Goal: Communication & Community: Answer question/provide support

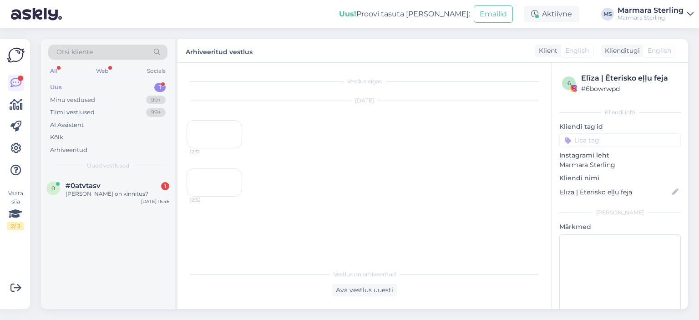
scroll to position [62, 0]
click at [128, 184] on div "#0atvtasv 1" at bounding box center [118, 186] width 104 height 8
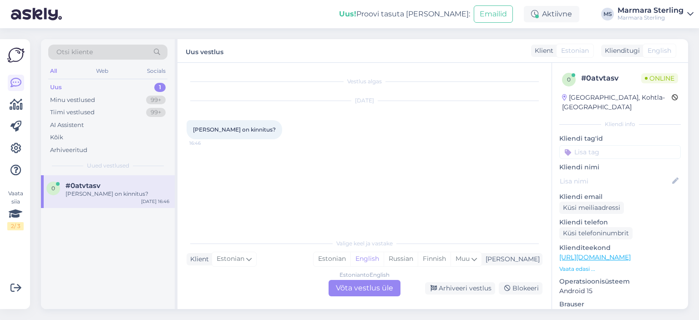
click at [346, 282] on div "Estonian to English Võta vestlus üle" at bounding box center [365, 288] width 72 height 16
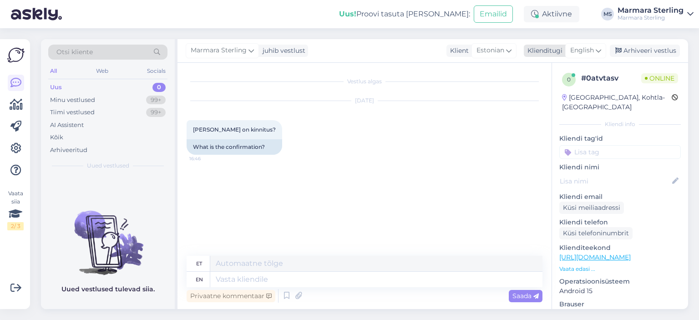
click at [577, 53] on span "English" at bounding box center [583, 51] width 24 height 10
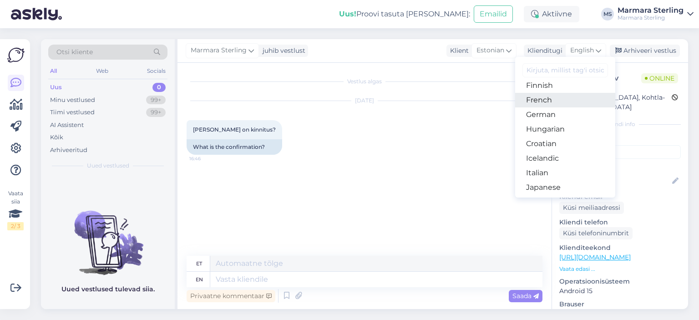
scroll to position [91, 0]
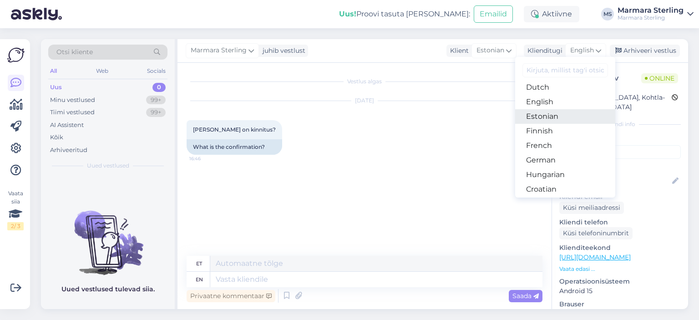
click at [566, 118] on link "Estonian" at bounding box center [565, 116] width 100 height 15
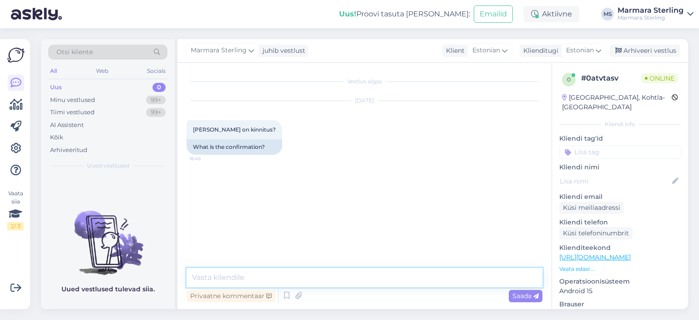
click at [298, 275] on textarea at bounding box center [365, 277] width 356 height 19
type textarea "Tere"
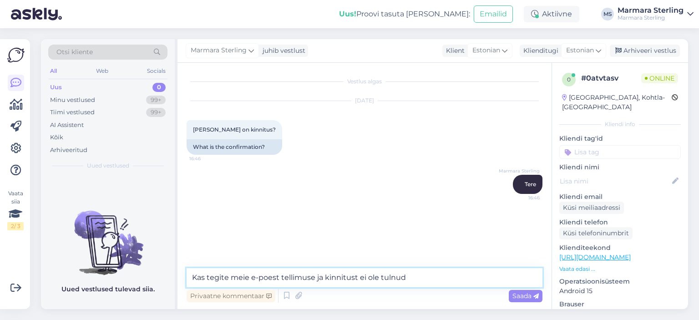
type textarea "Kas tegite meie e-poest tellimuse ja kinnitust ei ole tulnud?"
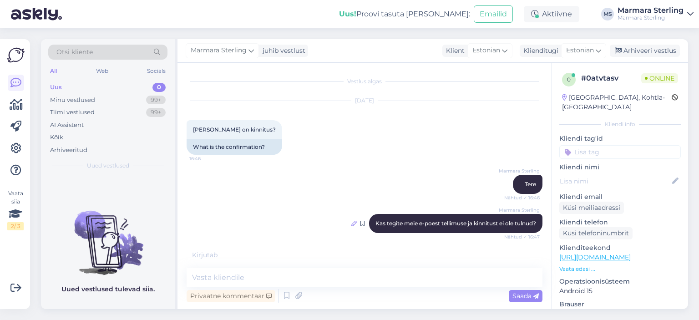
drag, startPoint x: 432, startPoint y: 224, endPoint x: 348, endPoint y: 223, distance: 84.3
click at [352, 223] on icon at bounding box center [354, 223] width 5 height 5
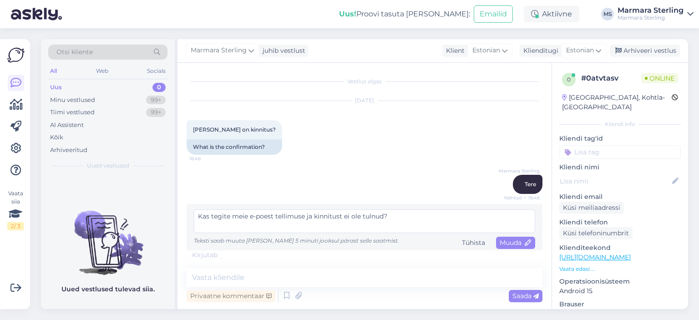
drag, startPoint x: 415, startPoint y: 214, endPoint x: 115, endPoint y: 232, distance: 301.1
click at [115, 232] on div "Otsi kliente All Web Socials Uus 0 Minu vestlused 99+ Tiimi vestlused 99+ AI As…" at bounding box center [365, 174] width 648 height 270
type textarea "M"
type textarea "Millise toote kinntius täpsemalt?"
click at [508, 242] on span "Muuda" at bounding box center [516, 243] width 32 height 8
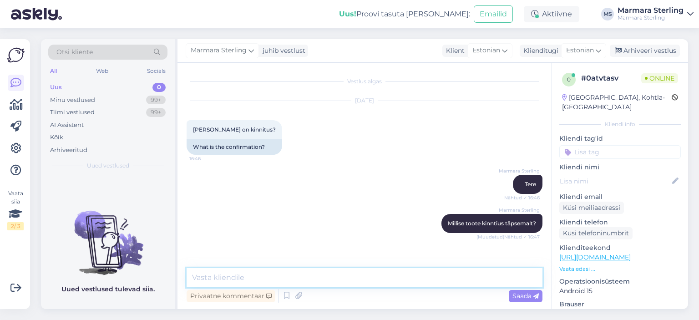
click at [321, 269] on textarea at bounding box center [365, 277] width 356 height 19
click at [424, 224] on icon at bounding box center [426, 223] width 5 height 5
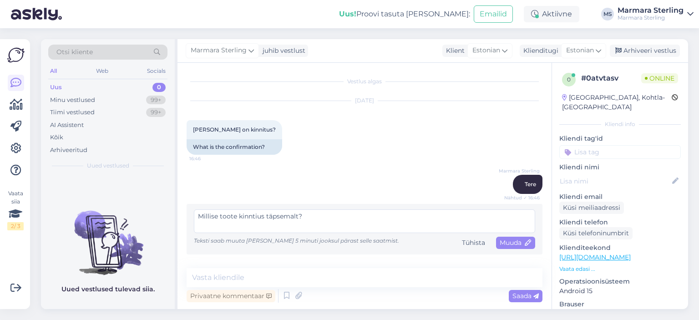
click at [262, 216] on textarea "Millise toote kinntius täpsemalt?" at bounding box center [365, 221] width 342 height 24
type textarea "Millise toote kinnitus täpsemalt?"
click at [520, 242] on span "Muuda" at bounding box center [516, 243] width 32 height 8
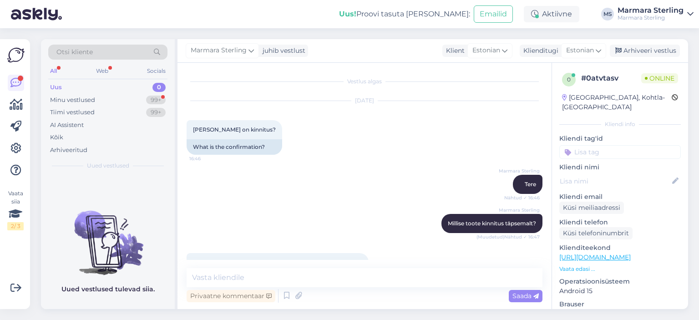
scroll to position [30, 0]
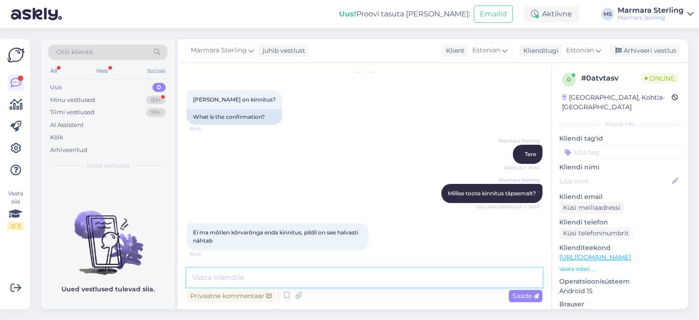
click at [265, 273] on textarea at bounding box center [365, 277] width 356 height 19
type textarea "Palun saatke tootest foto või öelge toote kood :)"
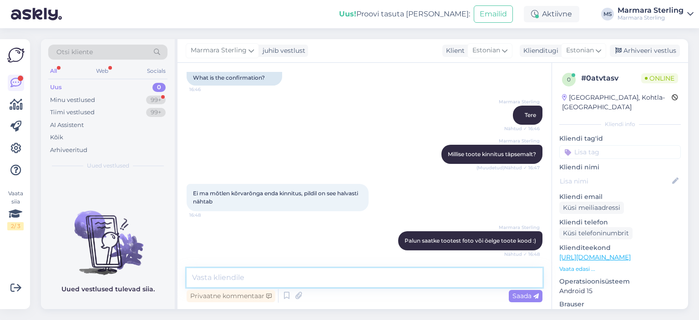
scroll to position [127, 0]
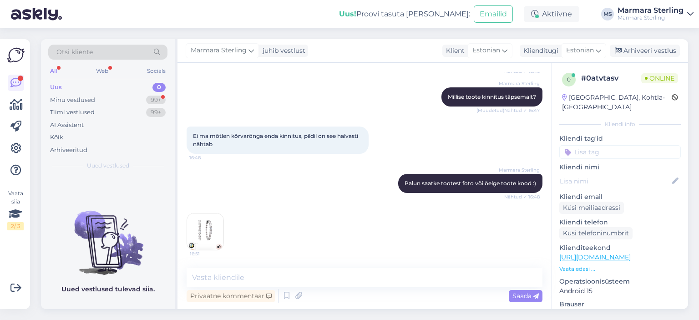
click at [201, 237] on img at bounding box center [205, 232] width 36 height 36
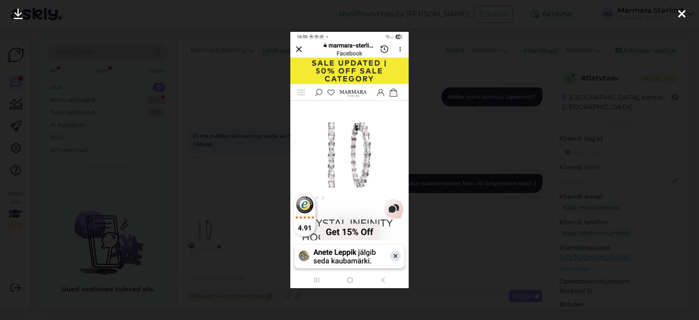
click at [674, 12] on div at bounding box center [682, 14] width 18 height 29
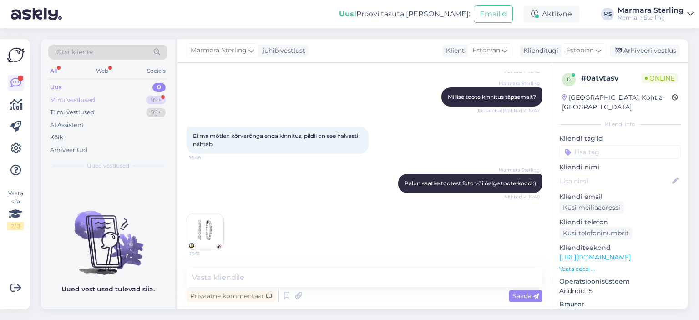
click at [143, 104] on div "Minu vestlused 99+" at bounding box center [107, 100] width 119 height 13
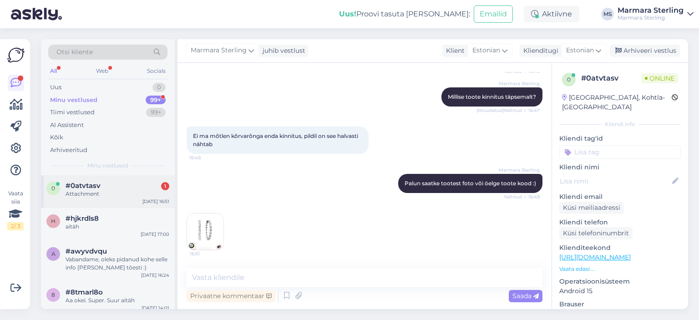
click at [121, 197] on div "Attachment" at bounding box center [118, 194] width 104 height 8
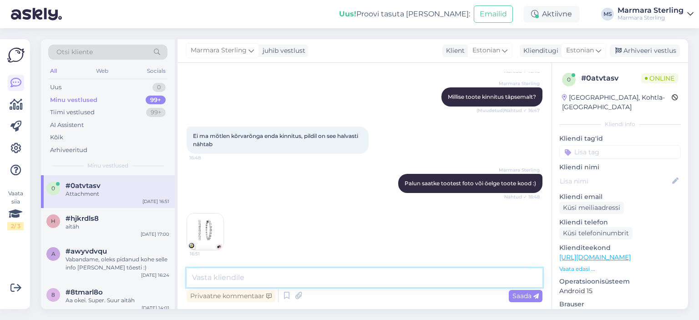
click at [290, 270] on textarea at bounding box center [365, 277] width 356 height 19
type textarea "n"
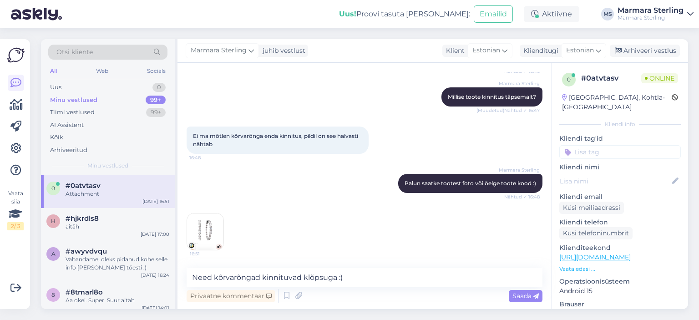
click at [202, 238] on img at bounding box center [205, 232] width 36 height 36
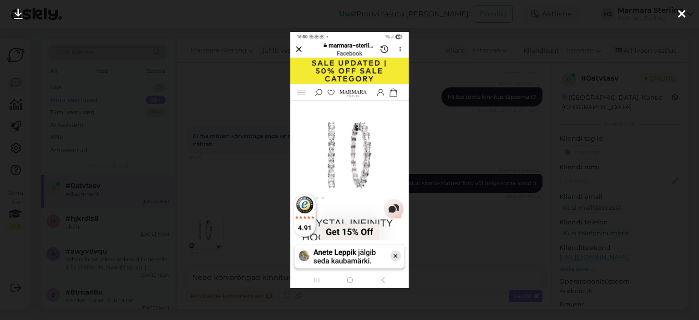
click at [681, 16] on icon at bounding box center [682, 15] width 7 height 12
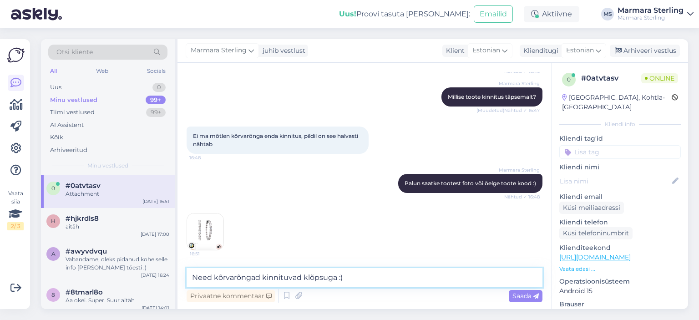
click at [303, 275] on textarea "Need kõrvarõngad kinnituvad klõpsuga :)" at bounding box center [365, 277] width 356 height 19
click at [304, 277] on textarea "Need kõrvarõngad kinnituvad kinni vajutades klõpsuga :)" at bounding box center [365, 277] width 356 height 19
click at [460, 283] on textarea "Need kõrvarõngad sulguvad kinni vajutades klõpsuga :)" at bounding box center [365, 277] width 356 height 19
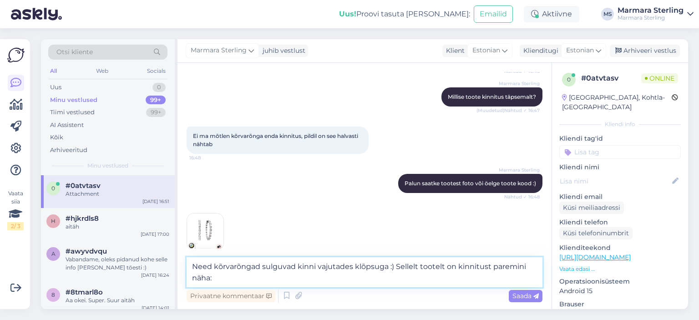
paste textarea "[URL][DOMAIN_NAME]"
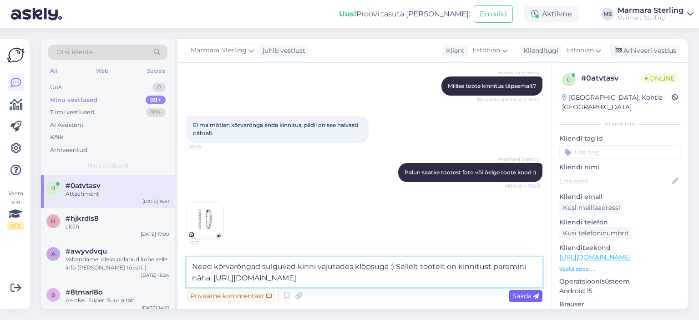
type textarea "Need kõrvarõngad sulguvad kinni vajutades klõpsuga :) Sellelt tootelt on kinnit…"
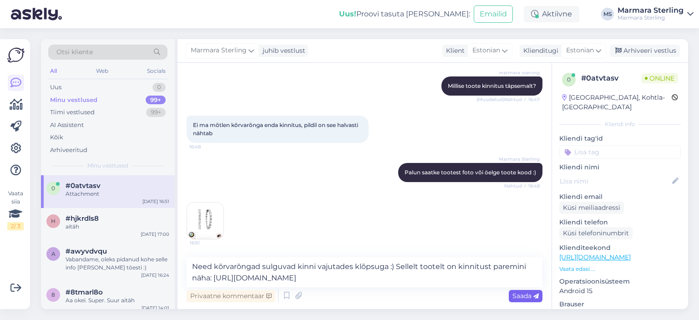
click at [521, 299] on span "Saada" at bounding box center [526, 296] width 26 height 8
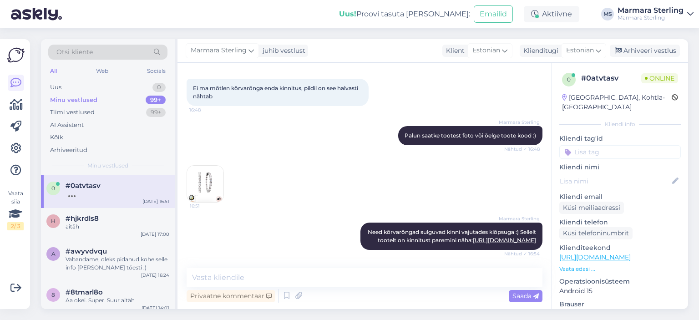
scroll to position [230, 0]
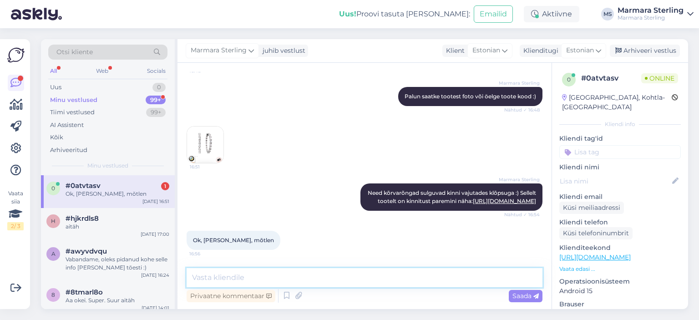
click at [242, 282] on textarea at bounding box center [365, 277] width 356 height 19
type textarea "Palun!"
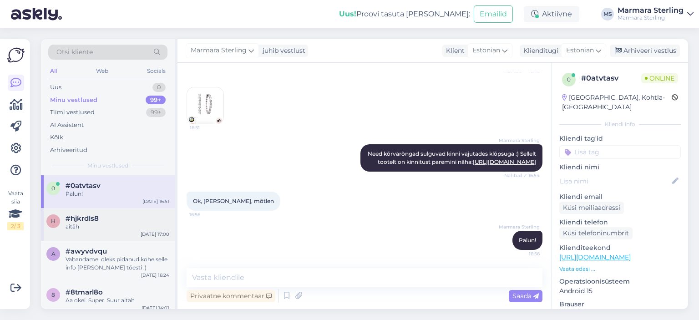
click at [133, 213] on div "h #hjkrdls8 aitäh [DATE] 17:00" at bounding box center [108, 224] width 134 height 33
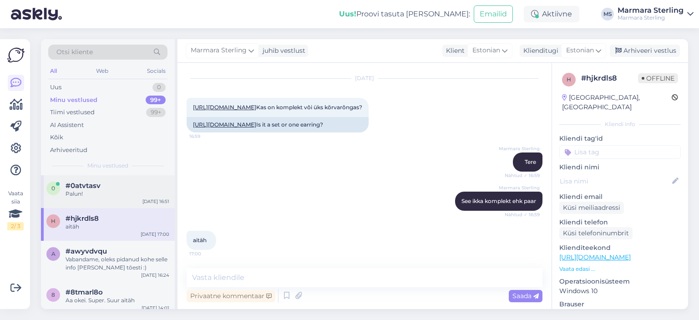
click at [124, 187] on div "#0atvtasv" at bounding box center [118, 186] width 104 height 8
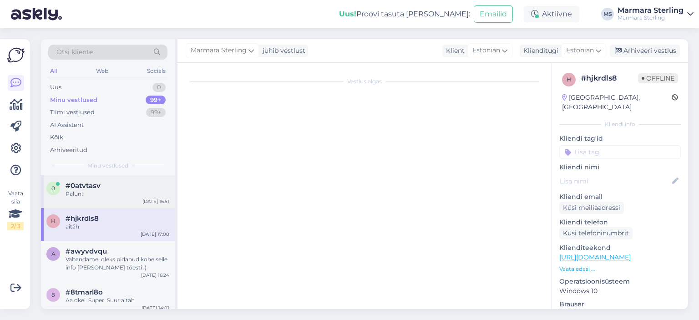
scroll to position [258, 0]
